Goal: Navigation & Orientation: Find specific page/section

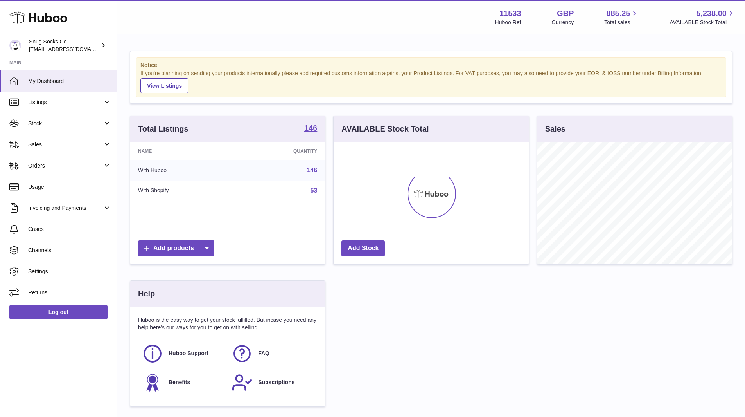
scroll to position [122, 195]
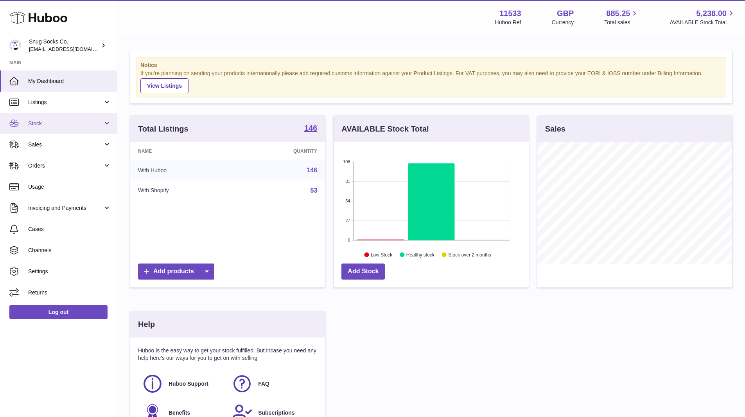
click at [74, 130] on link "Stock" at bounding box center [58, 123] width 117 height 21
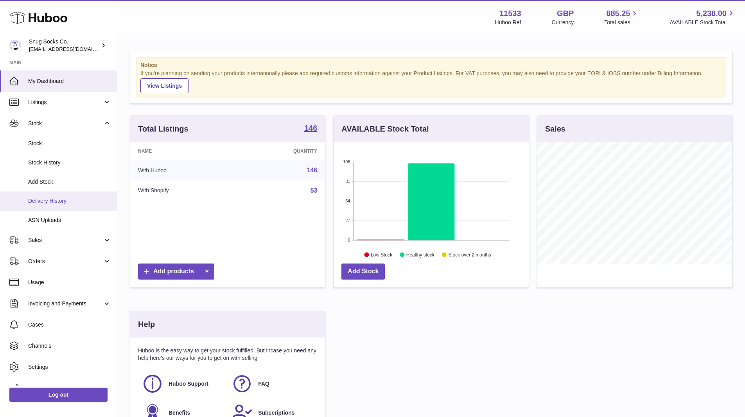
click at [52, 201] on span "Delivery History" at bounding box center [69, 200] width 83 height 7
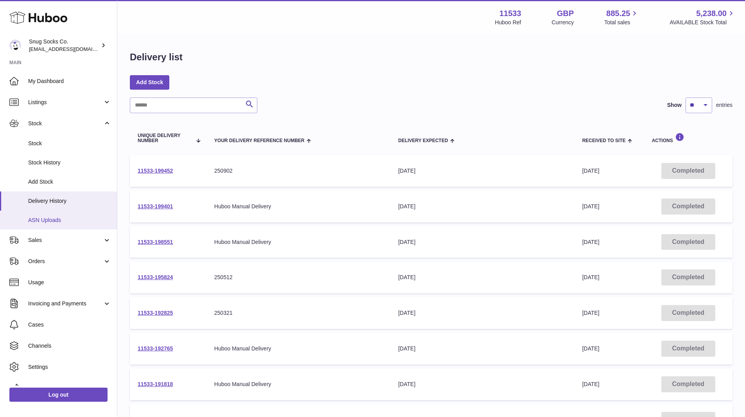
click at [48, 221] on span "ASN Uploads" at bounding box center [69, 219] width 83 height 7
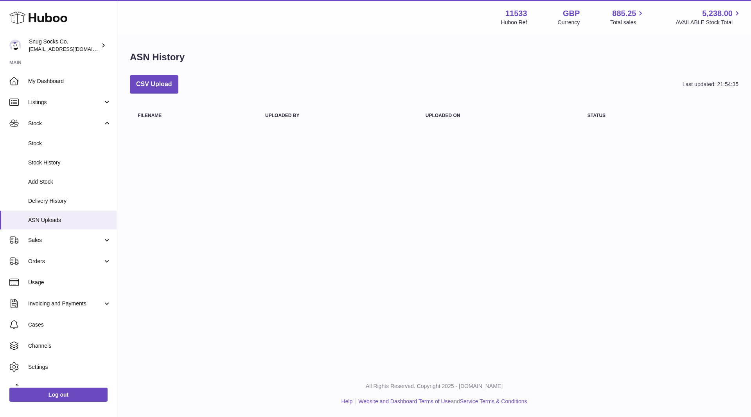
click at [36, 16] on icon at bounding box center [38, 18] width 58 height 16
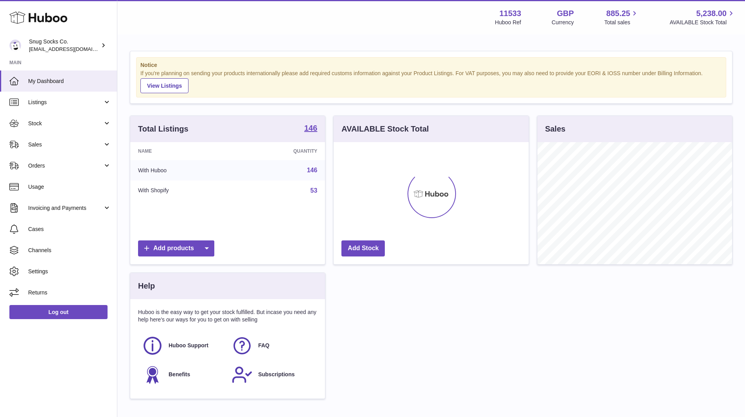
scroll to position [122, 195]
